Goal: Task Accomplishment & Management: Use online tool/utility

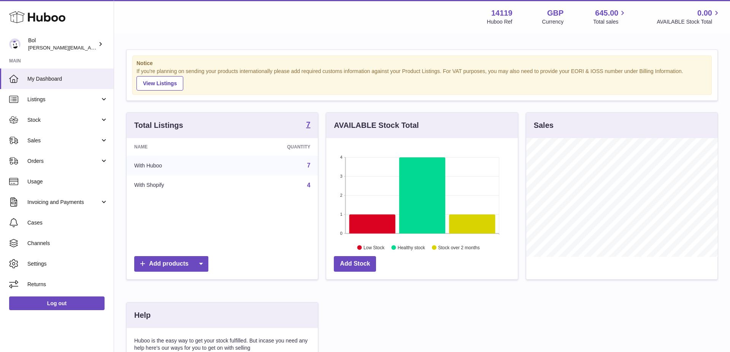
scroll to position [119, 192]
click at [470, 225] on icon at bounding box center [472, 223] width 46 height 19
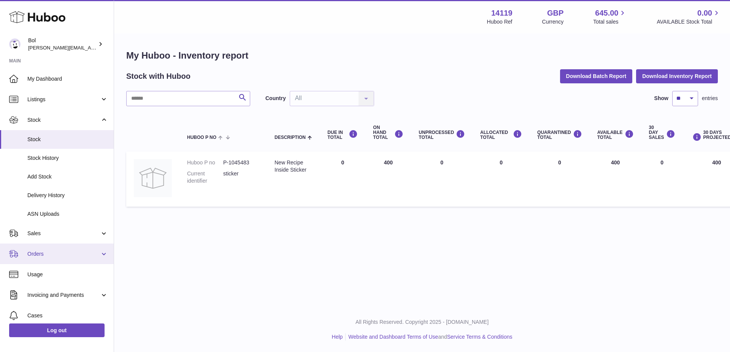
click at [98, 259] on link "Orders" at bounding box center [57, 253] width 114 height 21
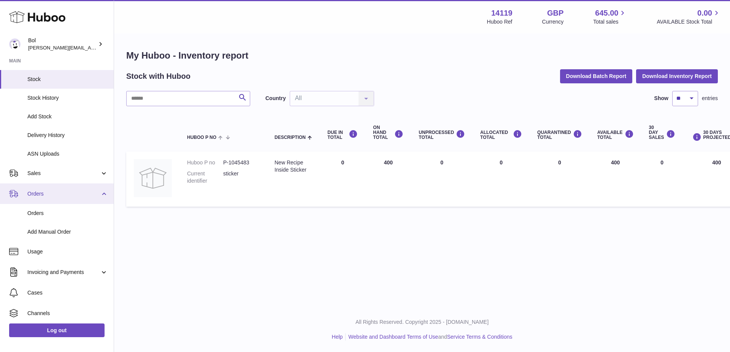
scroll to position [62, 0]
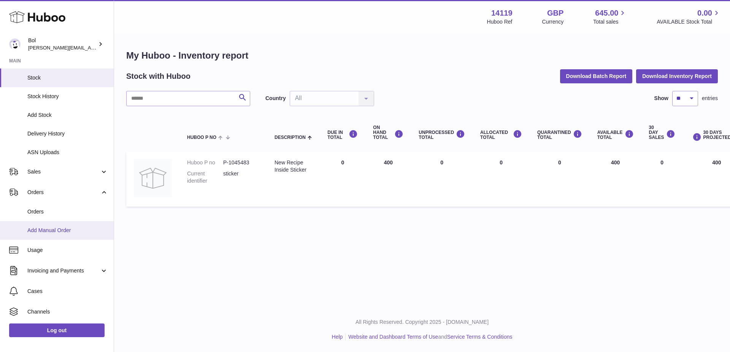
click at [48, 233] on span "Add Manual Order" at bounding box center [67, 230] width 81 height 7
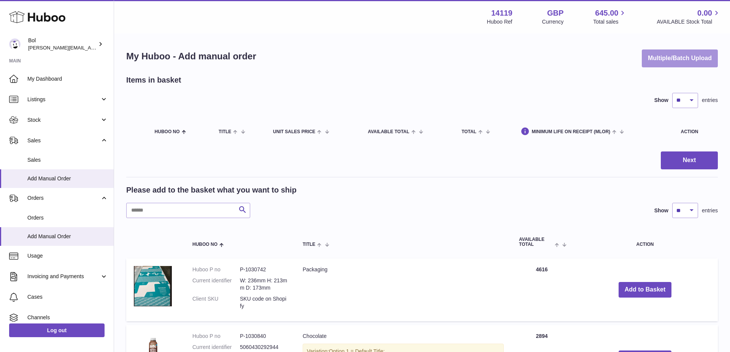
click at [690, 60] on button "Multiple/Batch Upload" at bounding box center [680, 58] width 76 height 18
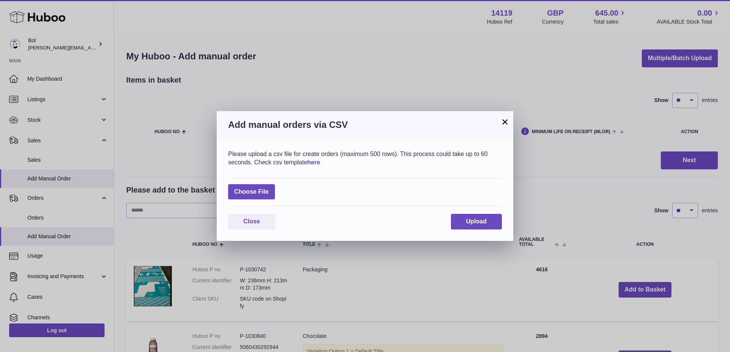
click at [318, 162] on link "here" at bounding box center [313, 162] width 13 height 6
